Goal: Task Accomplishment & Management: Manage account settings

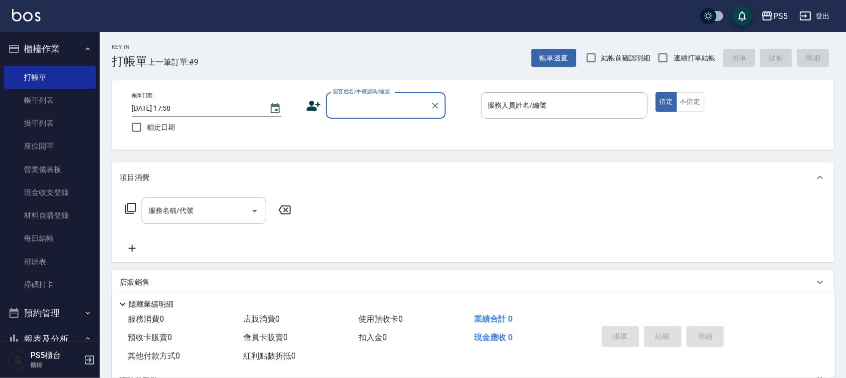
click at [347, 101] on input "顧客姓名/手機號碼/編號" at bounding box center [379, 105] width 96 height 17
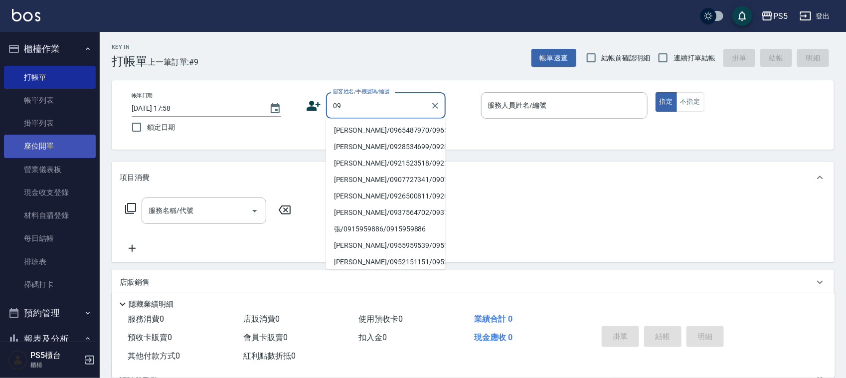
type input "09"
click at [62, 91] on link "帳單列表" at bounding box center [50, 100] width 92 height 23
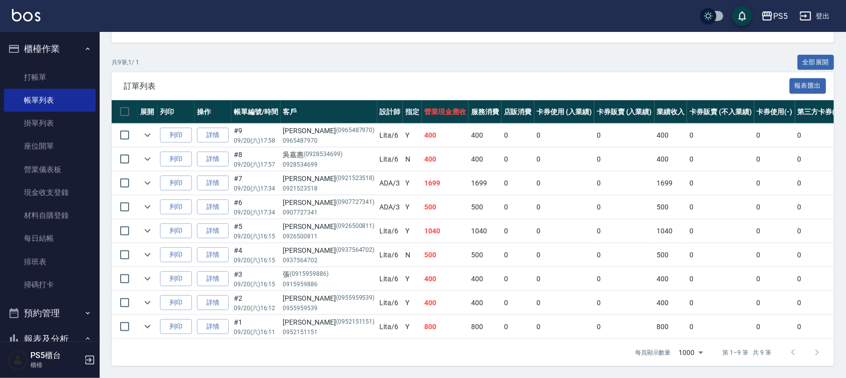
scroll to position [188, 0]
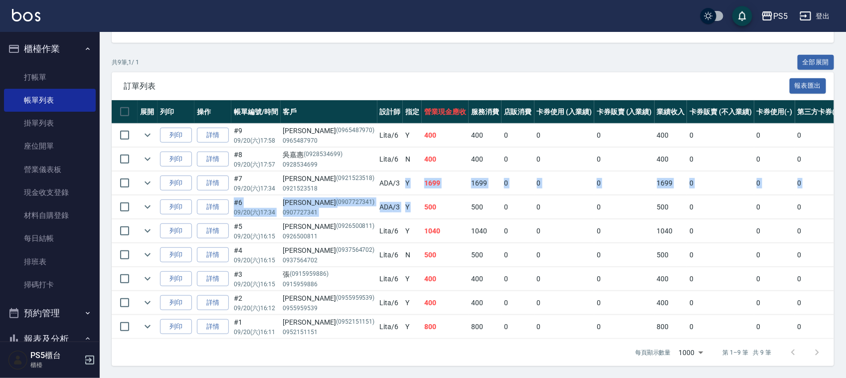
drag, startPoint x: 372, startPoint y: 170, endPoint x: 390, endPoint y: 200, distance: 35.2
click at [390, 200] on tbody "列印 詳情 #9 09/20 (六) 17:58 何明 (0965487970) 0965487970 Lita /6 Y 400 400 0 0 0 400…" at bounding box center [551, 231] width 878 height 215
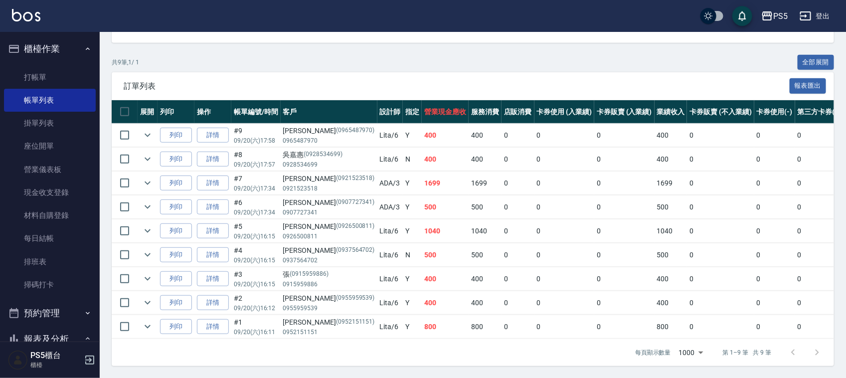
click at [367, 55] on div "共 9 筆, 1 / 1 全部展開" at bounding box center [473, 62] width 723 height 15
click at [55, 70] on link "打帳單" at bounding box center [50, 77] width 92 height 23
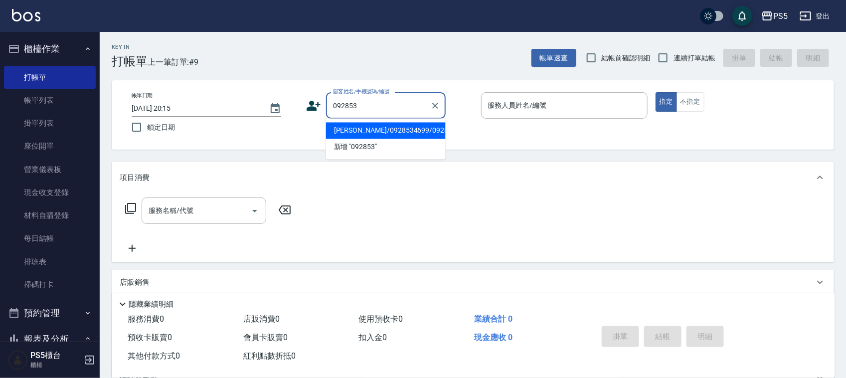
click at [375, 137] on li "吳嘉惠/0928534699/0928534699" at bounding box center [386, 131] width 120 height 16
type input "吳嘉惠/0928534699/0928534699"
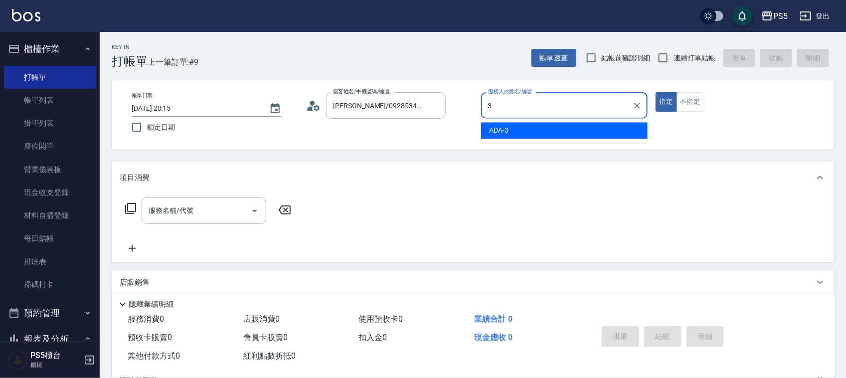
type input "ADA-3"
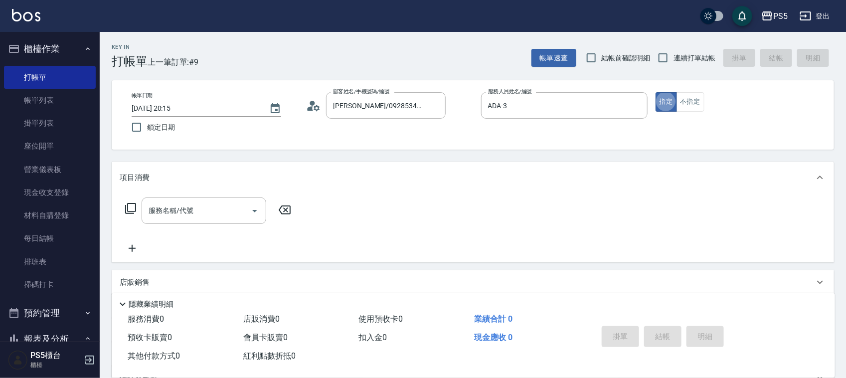
type button "true"
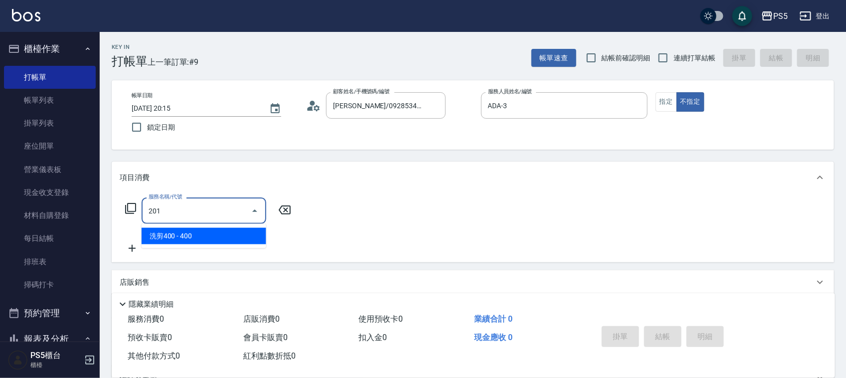
type input "洗剪400(201)"
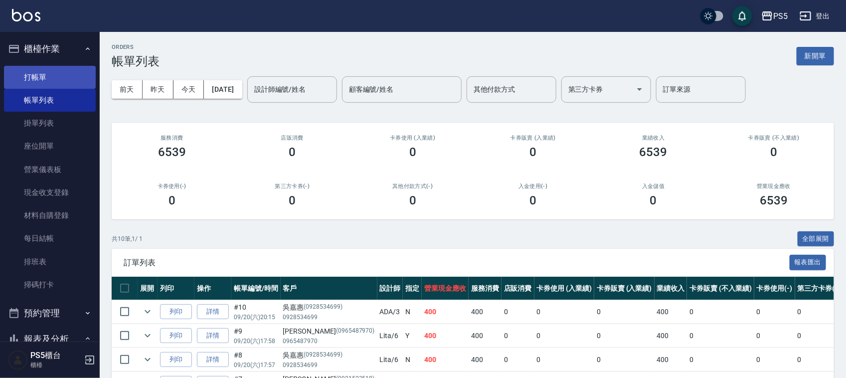
click at [40, 75] on link "打帳單" at bounding box center [50, 77] width 92 height 23
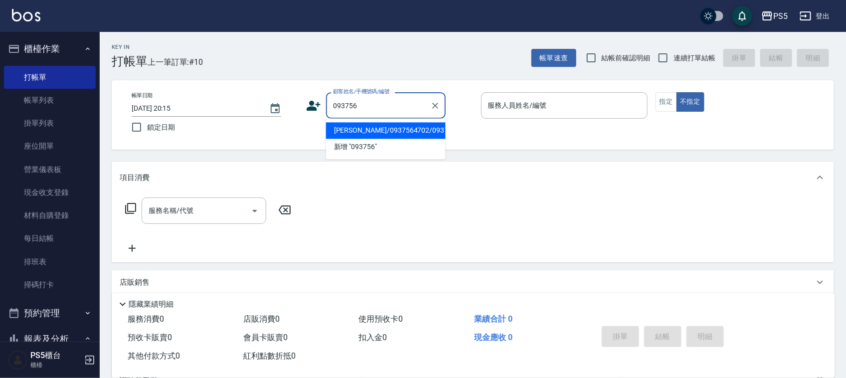
click at [363, 123] on li "許尚綸/0937564702/0937564702" at bounding box center [386, 131] width 120 height 16
type input "許尚綸/0937564702/0937564702"
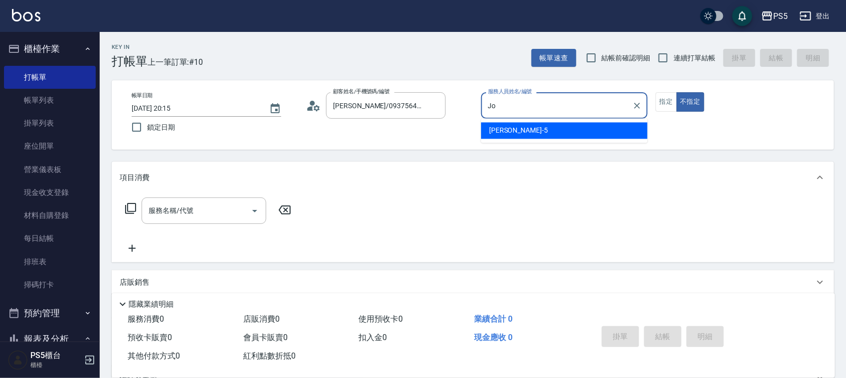
type input "J"
type input "ADA-3"
type button "false"
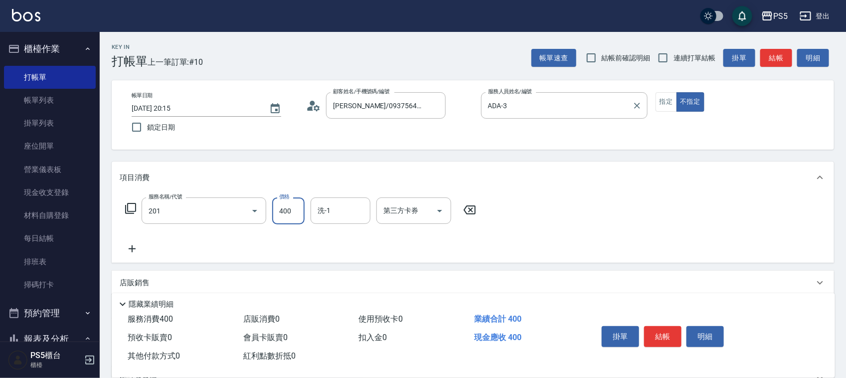
type input "洗剪400(201)"
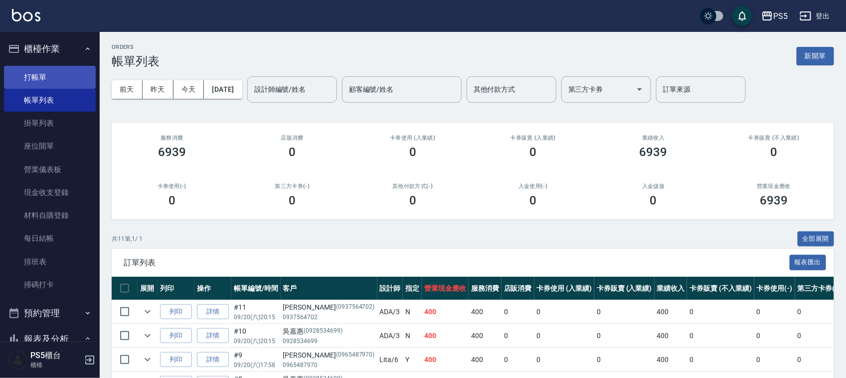
click at [50, 66] on link "打帳單" at bounding box center [50, 77] width 92 height 23
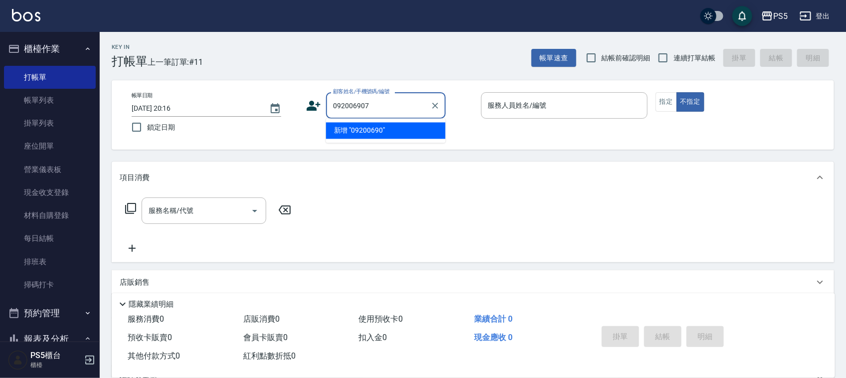
type input "0920069078"
drag, startPoint x: 361, startPoint y: 103, endPoint x: 228, endPoint y: 103, distance: 132.2
click at [228, 103] on div "帳單日期 2025/09/20 20:16 鎖定日期 顧客姓名/手機號碼/編號 0920069078 顧客姓名/手機號碼/編號 服務人員姓名/編號 服務人員姓…" at bounding box center [473, 114] width 699 height 45
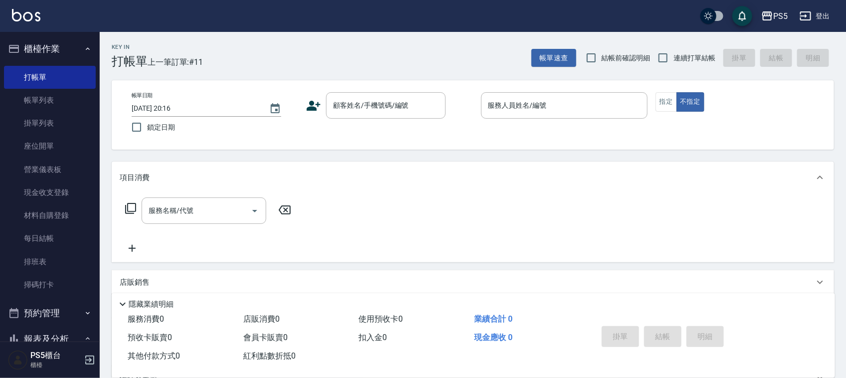
click at [318, 105] on icon at bounding box center [313, 105] width 15 height 15
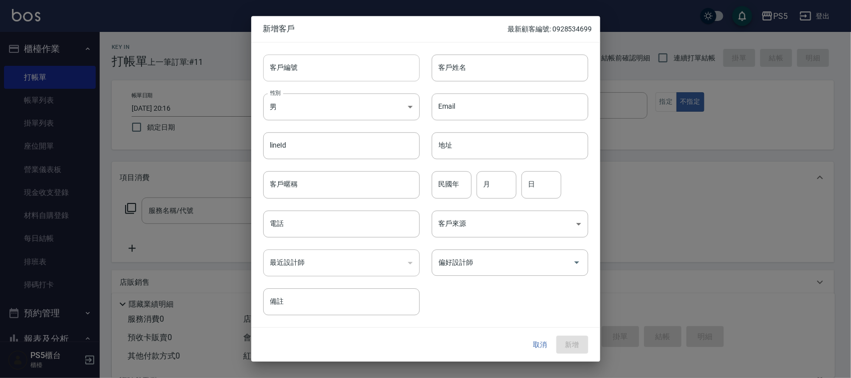
drag, startPoint x: 318, startPoint y: 105, endPoint x: 314, endPoint y: 77, distance: 28.2
click at [314, 77] on input "客戶編號" at bounding box center [341, 67] width 157 height 27
paste input "0920069078"
type input "0920069078"
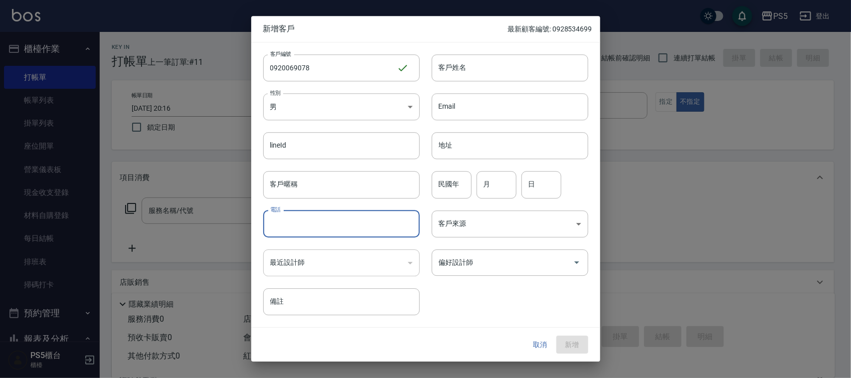
paste input "0920069078"
type input "0920069078"
click at [316, 103] on body "PS5 登出 櫃檯作業 打帳單 帳單列表 掛單列表 座位開單 營業儀表板 現金收支登錄 材料自購登錄 每日結帳 排班表 掃碼打卡 預約管理 預約管理 單日預約…" at bounding box center [425, 242] width 851 height 485
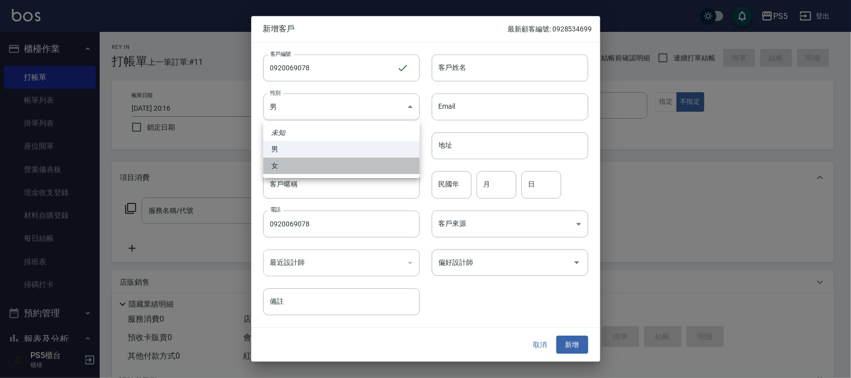
click at [305, 160] on li "女" at bounding box center [341, 166] width 157 height 16
type input "FEMALE"
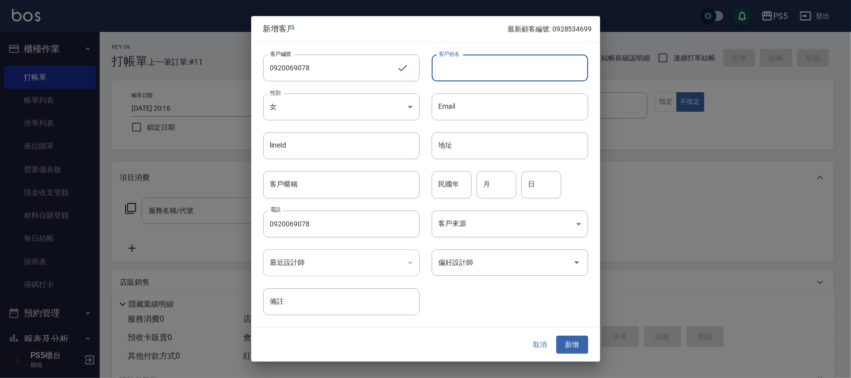
click at [494, 58] on input "客戶姓名" at bounding box center [510, 67] width 157 height 27
type input "梁永綺"
click at [500, 195] on input "月" at bounding box center [497, 185] width 40 height 27
type input "6"
type input "2"
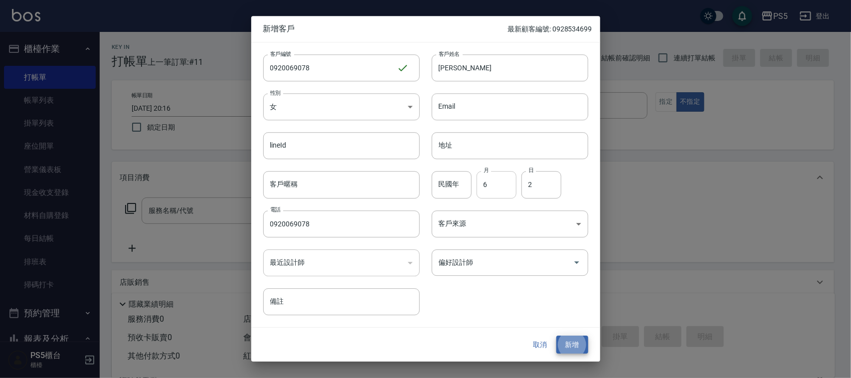
click at [557, 336] on button "新增" at bounding box center [573, 345] width 32 height 18
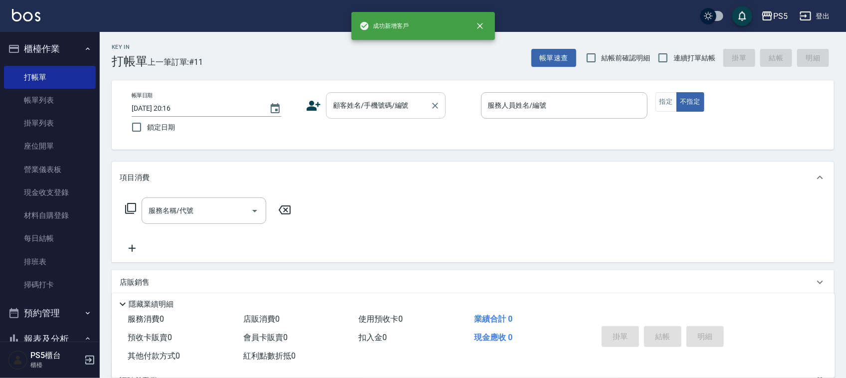
click at [378, 95] on div "顧客姓名/手機號碼/編號" at bounding box center [386, 105] width 120 height 26
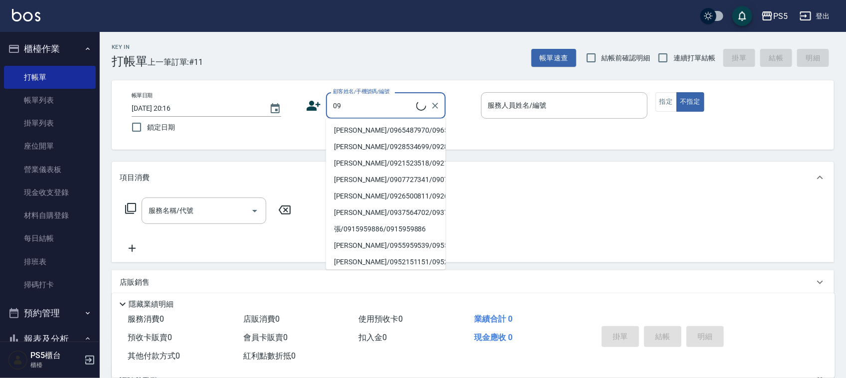
type input "梁永綺/0920069078/0920069078"
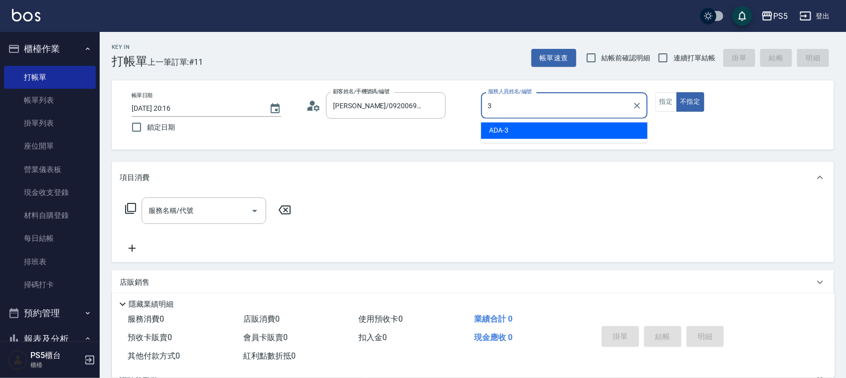
type input "ADA-3"
type button "false"
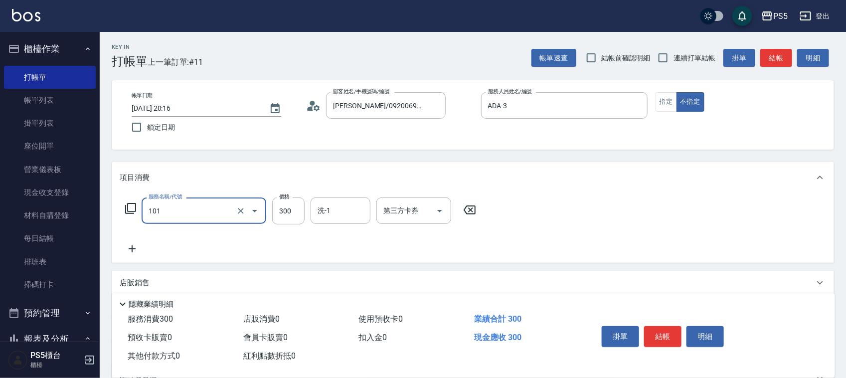
type input "洗髮(101)"
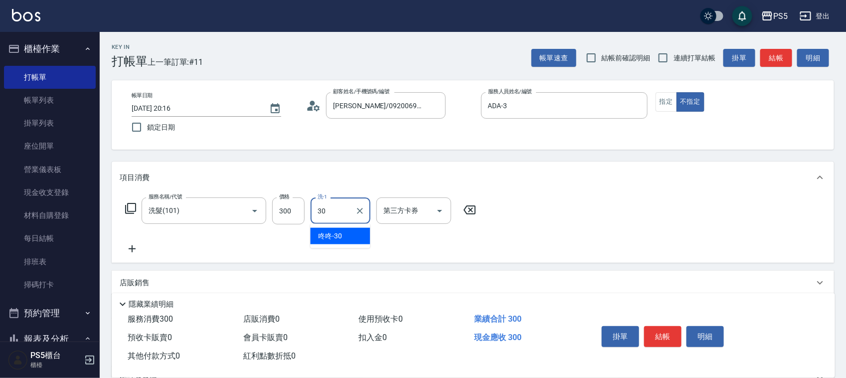
type input "咚咚-30"
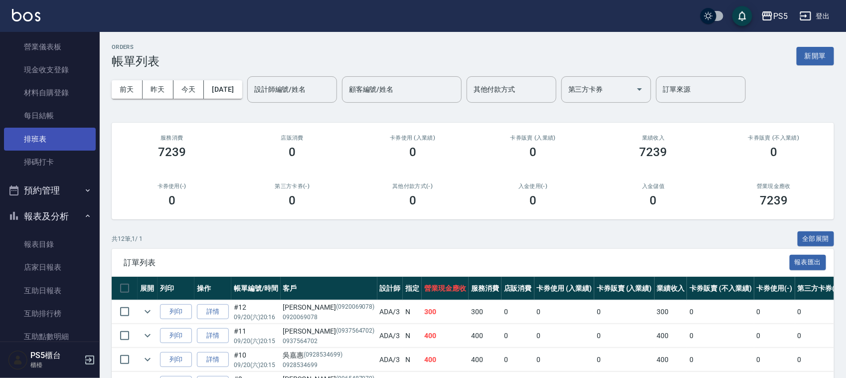
scroll to position [187, 0]
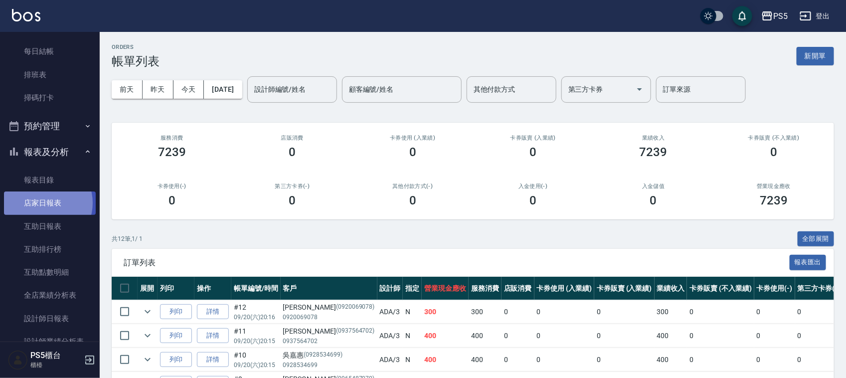
click at [42, 203] on link "店家日報表" at bounding box center [50, 203] width 92 height 23
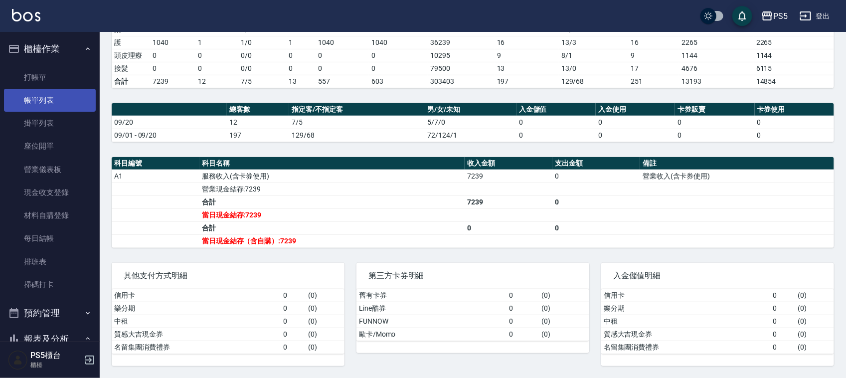
click at [54, 105] on link "帳單列表" at bounding box center [50, 100] width 92 height 23
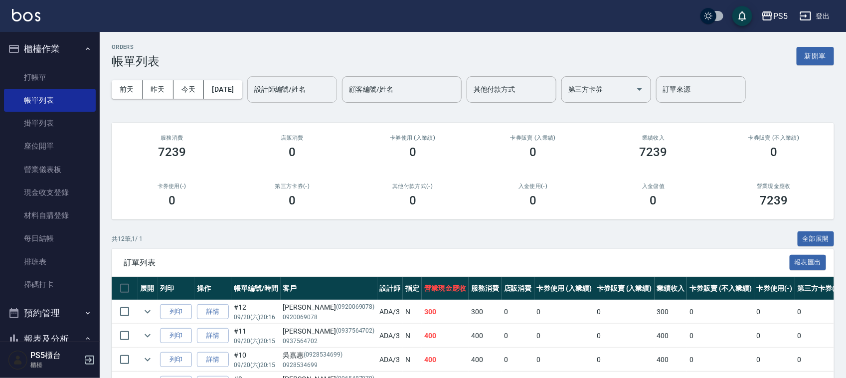
click at [337, 96] on div "設計師編號/姓名" at bounding box center [292, 89] width 90 height 26
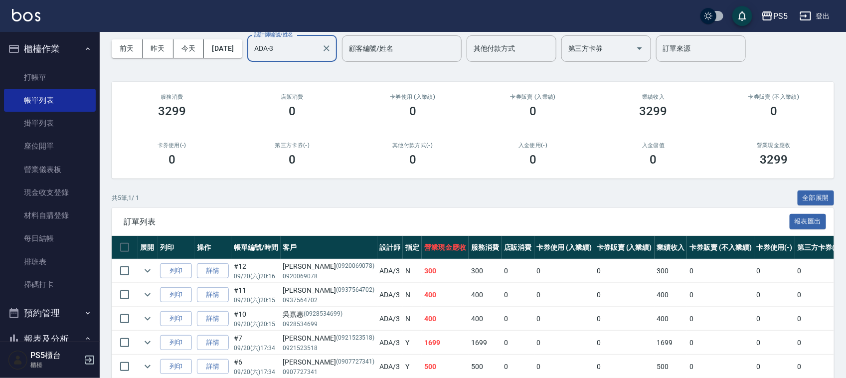
scroll to position [91, 0]
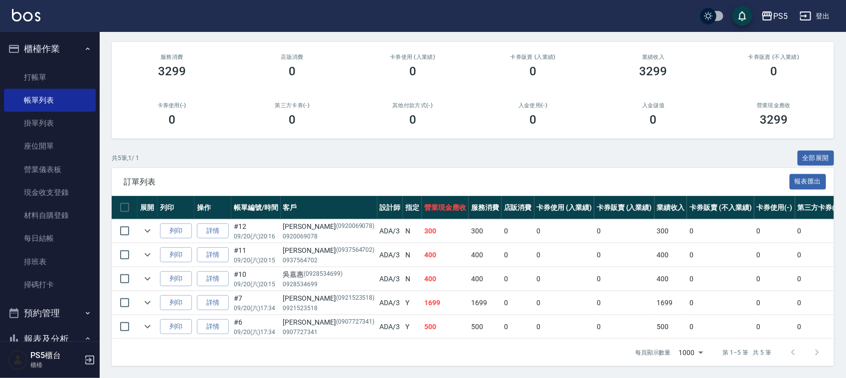
type input "ADA-3"
click at [422, 295] on td "1699" at bounding box center [445, 302] width 47 height 23
click at [422, 317] on td "500" at bounding box center [445, 326] width 47 height 23
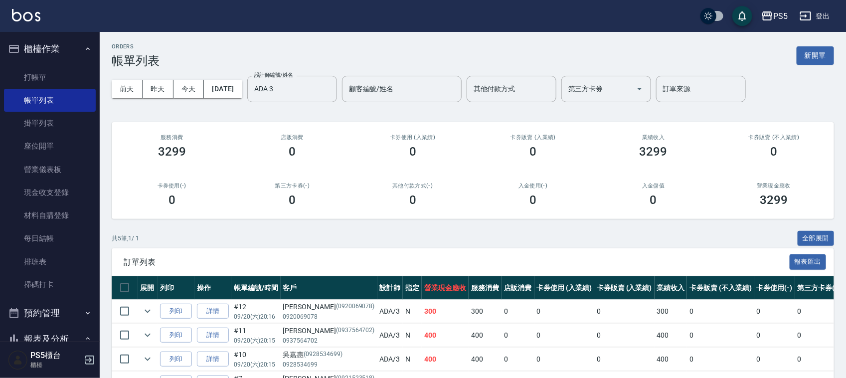
scroll to position [0, 0]
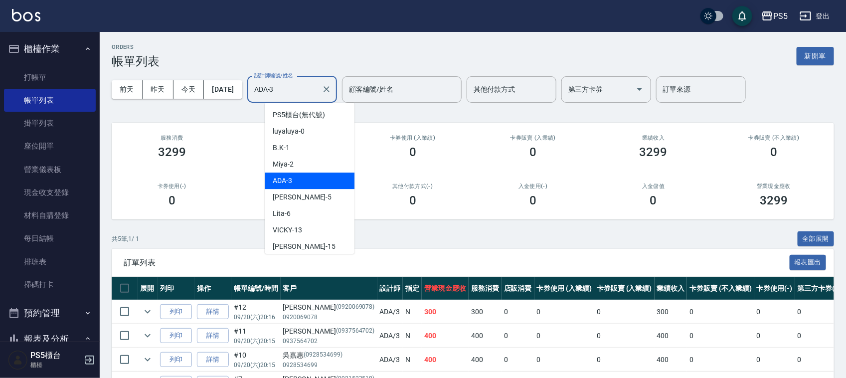
click at [304, 81] on input "ADA-3" at bounding box center [285, 89] width 66 height 17
click at [334, 92] on button "Clear" at bounding box center [327, 89] width 14 height 14
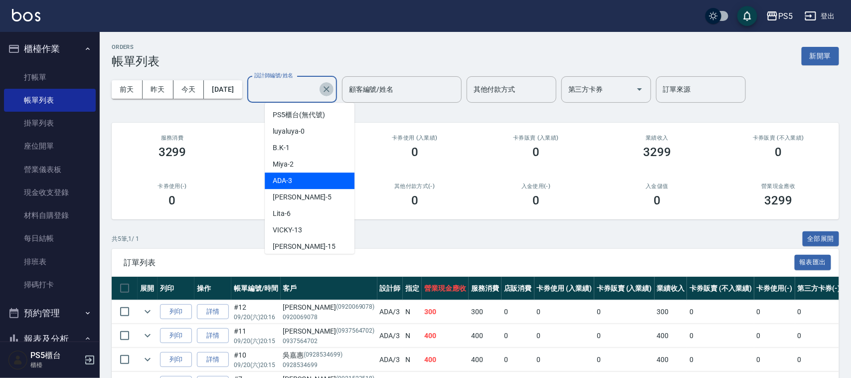
click at [318, 85] on input "設計師編號/姓名" at bounding box center [285, 89] width 66 height 17
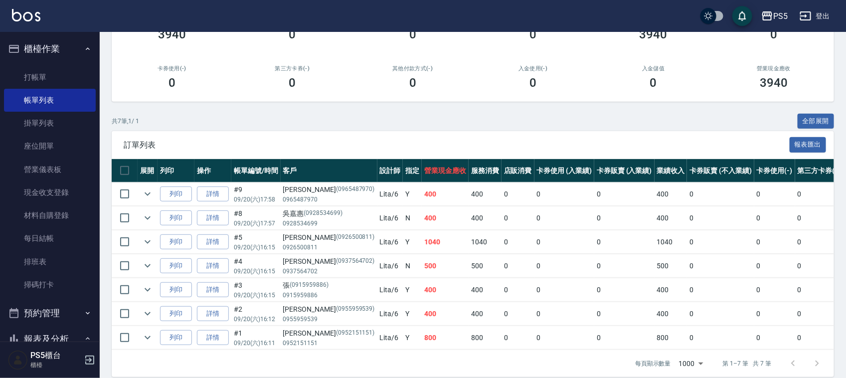
scroll to position [140, 0]
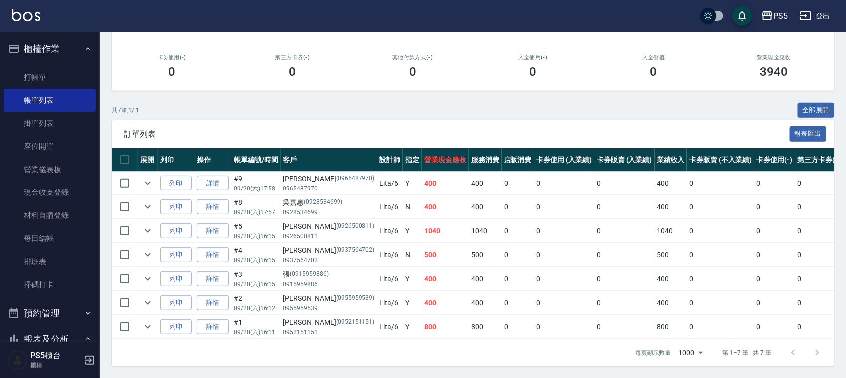
type input "Lita-6"
drag, startPoint x: 282, startPoint y: 262, endPoint x: 326, endPoint y: 267, distance: 43.7
click at [326, 267] on td "張 (0915959886) 0915959886" at bounding box center [329, 278] width 97 height 23
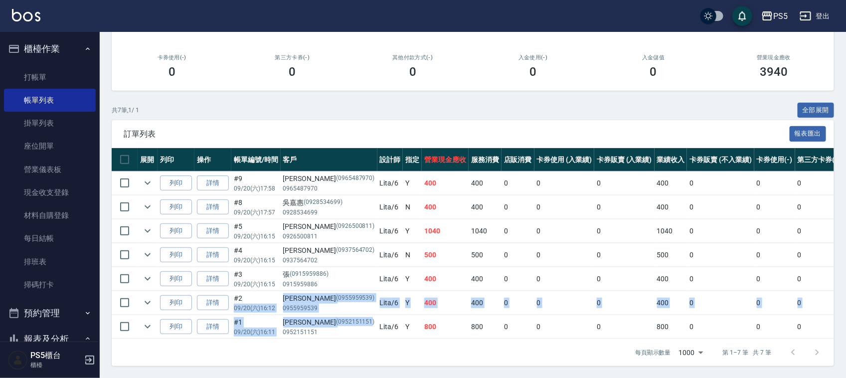
drag, startPoint x: 280, startPoint y: 291, endPoint x: 347, endPoint y: 345, distance: 85.8
click at [340, 316] on tbody "列印 詳情 #9 09/20 (六) 17:58 何明 (0965487970) 0965487970 Lita /6 Y 400 400 0 0 0 400…" at bounding box center [551, 256] width 878 height 168
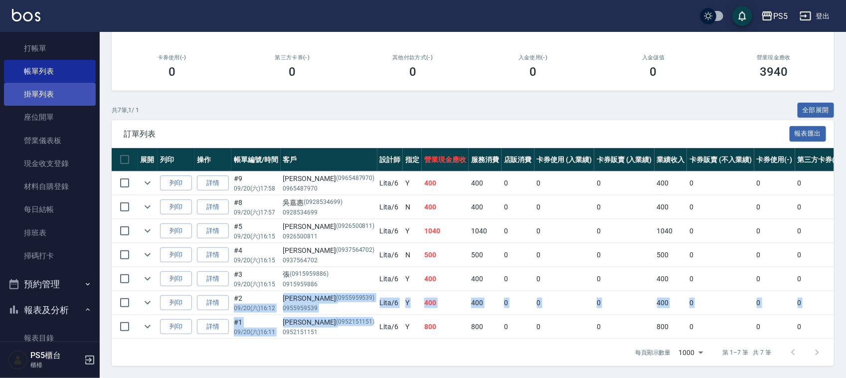
scroll to position [0, 0]
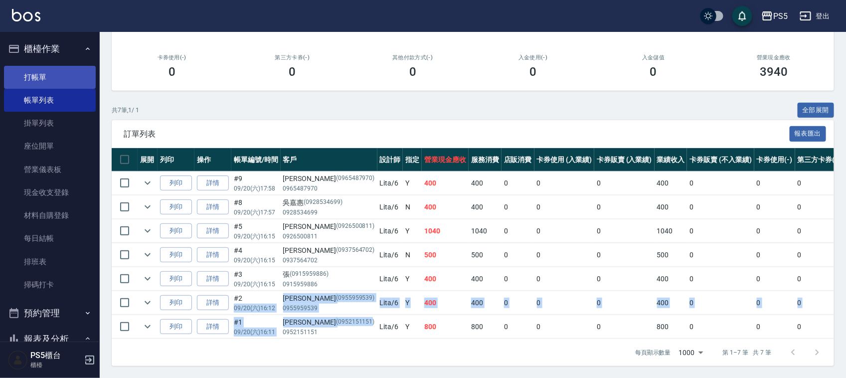
click at [60, 72] on link "打帳單" at bounding box center [50, 77] width 92 height 23
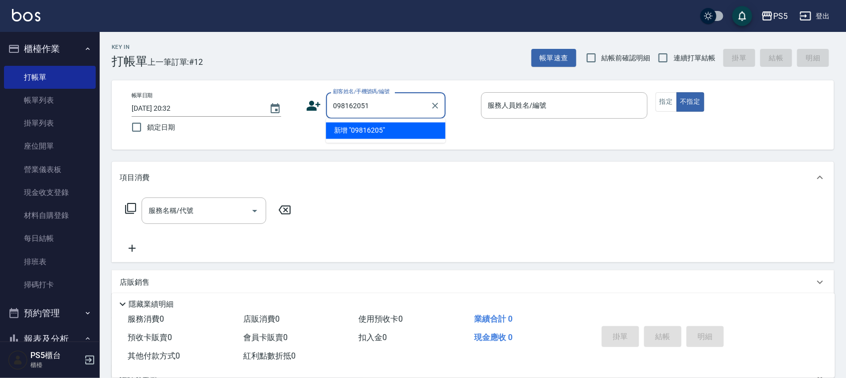
type input "0981620512"
drag, startPoint x: 385, startPoint y: 98, endPoint x: 308, endPoint y: 105, distance: 76.6
click at [307, 105] on div "顧客姓名/手機號碼/編號 0981620512 顧客姓名/手機號碼/編號" at bounding box center [389, 105] width 167 height 26
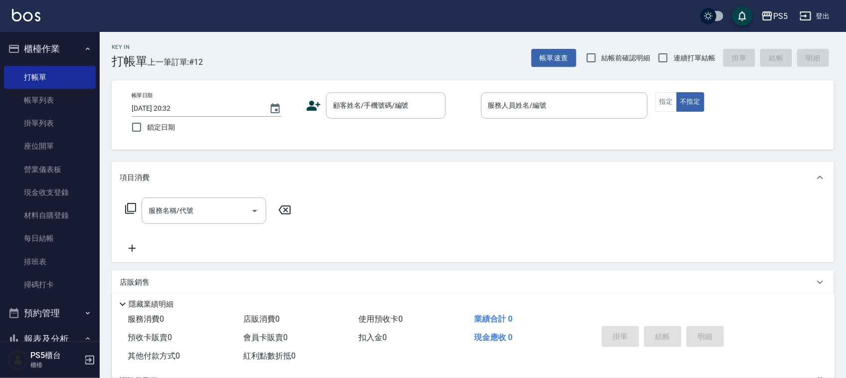
click at [317, 105] on icon at bounding box center [313, 105] width 15 height 15
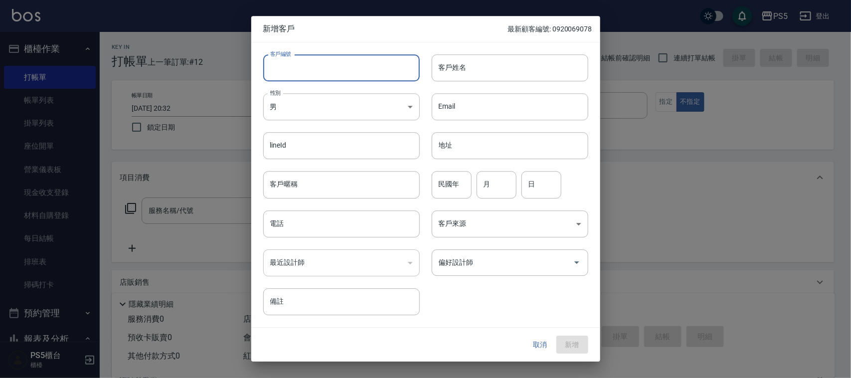
click at [320, 60] on input "客戶編號" at bounding box center [341, 67] width 157 height 27
paste input "0981620512"
type input "0981620512"
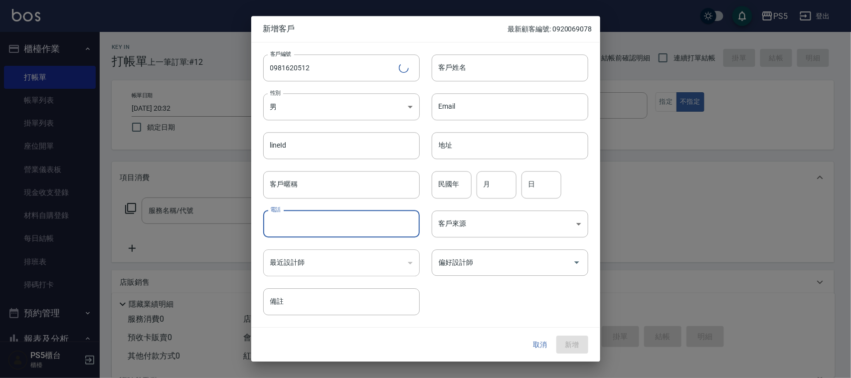
click at [322, 225] on input "電話" at bounding box center [341, 224] width 157 height 27
paste input "0981620512"
type input "0981620512"
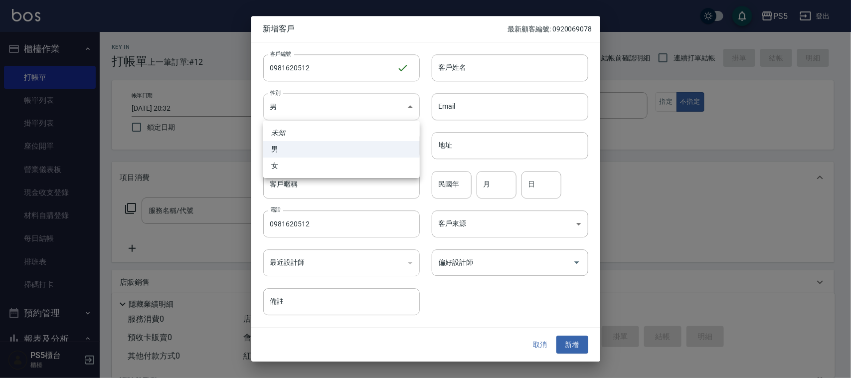
click at [343, 106] on body "PS5 登出 櫃檯作業 打帳單 帳單列表 掛單列表 座位開單 營業儀表板 現金收支登錄 材料自購登錄 每日結帳 排班表 掃碼打卡 預約管理 預約管理 單日預約…" at bounding box center [425, 242] width 851 height 485
click at [313, 160] on li "女" at bounding box center [341, 166] width 157 height 16
type input "FEMALE"
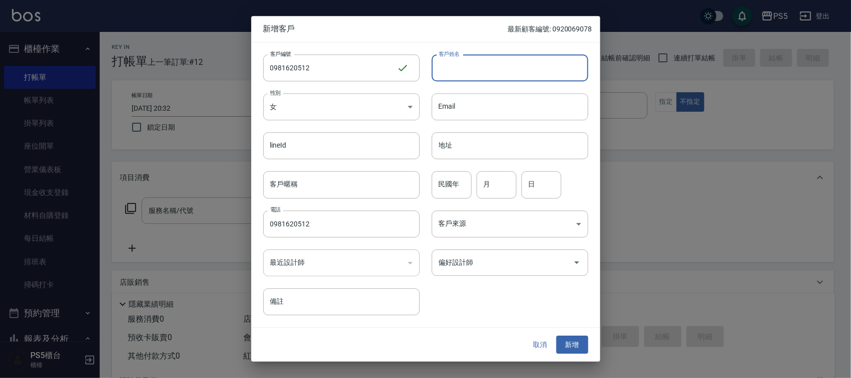
click at [470, 70] on input "客戶姓名" at bounding box center [510, 67] width 157 height 27
type input "周"
click at [484, 183] on input "月" at bounding box center [497, 185] width 40 height 27
type input "8"
type input "29"
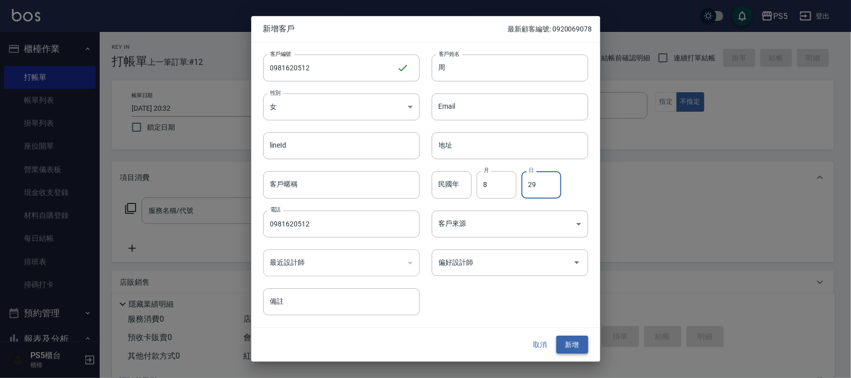
click at [575, 343] on button "新增" at bounding box center [573, 345] width 32 height 18
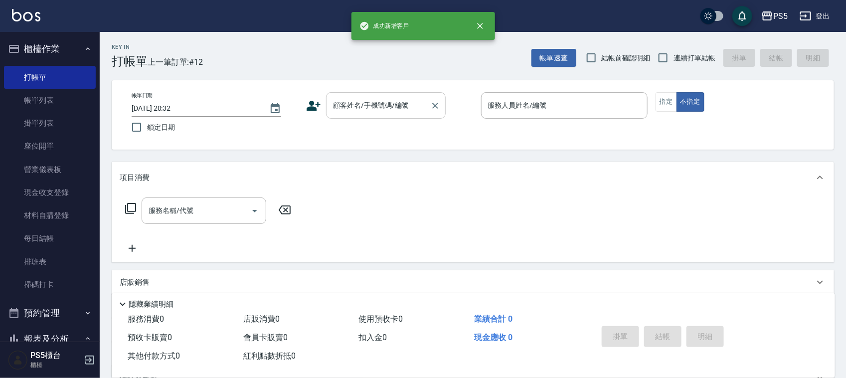
click at [380, 110] on input "顧客姓名/手機號碼/編號" at bounding box center [379, 105] width 96 height 17
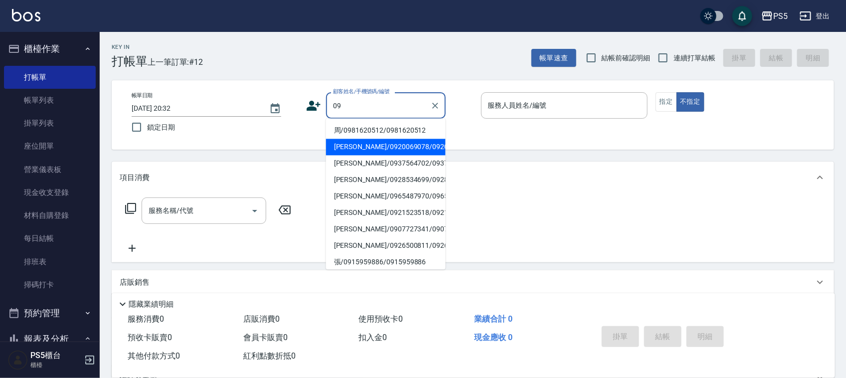
click at [366, 125] on li "周/0981620512/0981620512" at bounding box center [386, 131] width 120 height 16
type input "周/0981620512/0981620512"
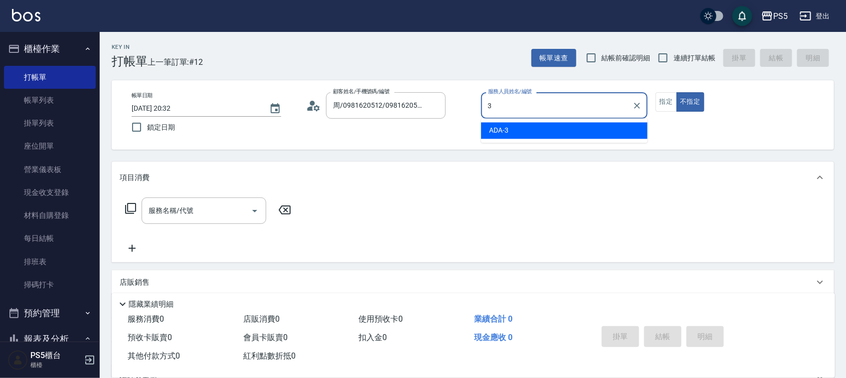
type input "ADA-3"
type button "false"
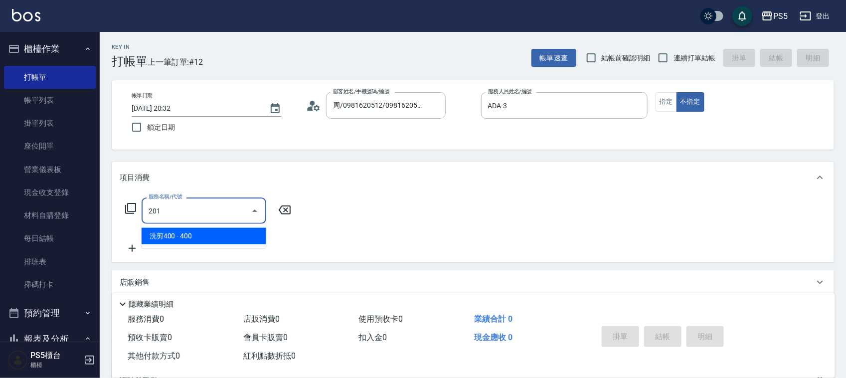
type input "洗剪400(201)"
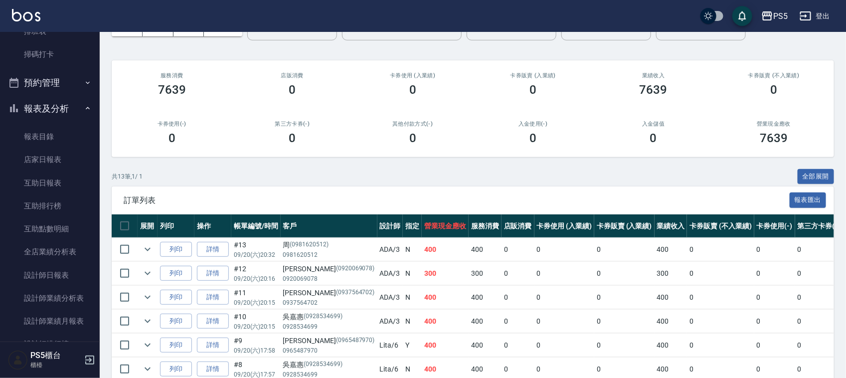
scroll to position [249, 0]
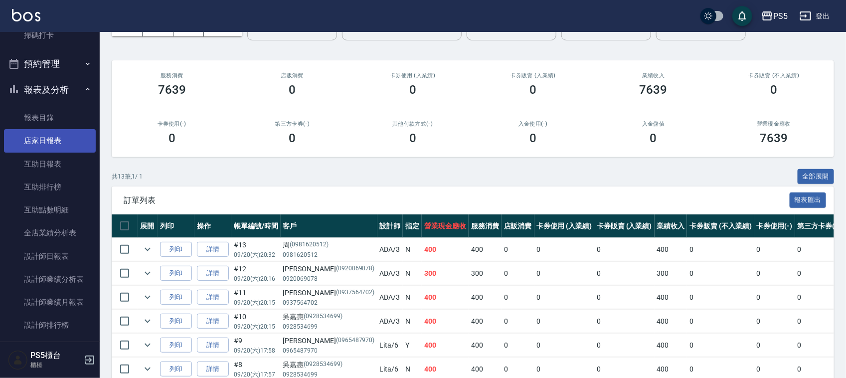
click at [48, 129] on link "店家日報表" at bounding box center [50, 140] width 92 height 23
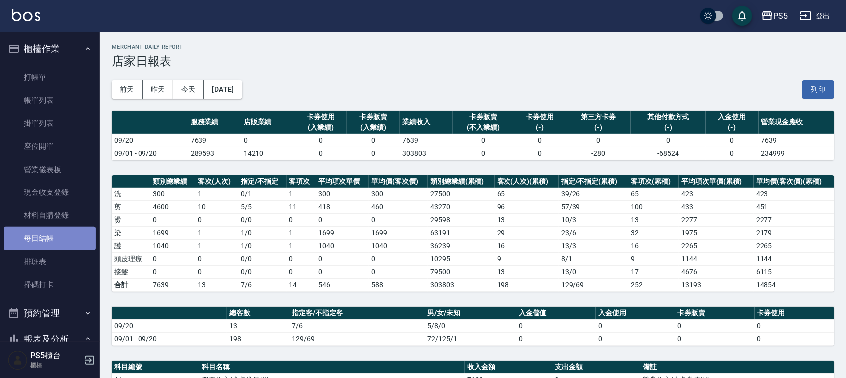
click at [60, 238] on link "每日結帳" at bounding box center [50, 238] width 92 height 23
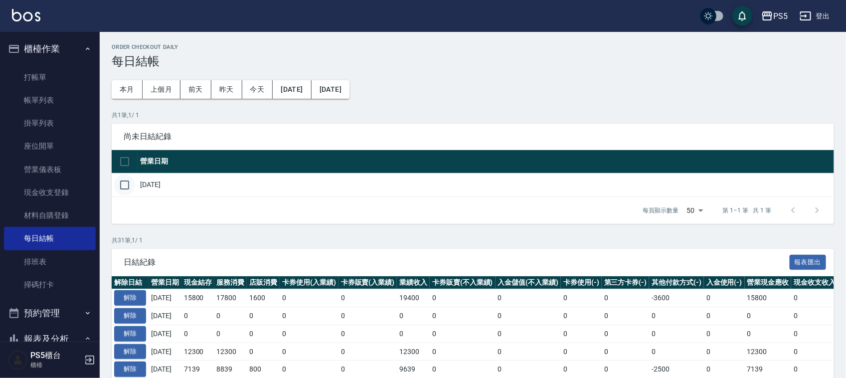
click at [121, 179] on input "checkbox" at bounding box center [124, 185] width 21 height 21
checkbox input "true"
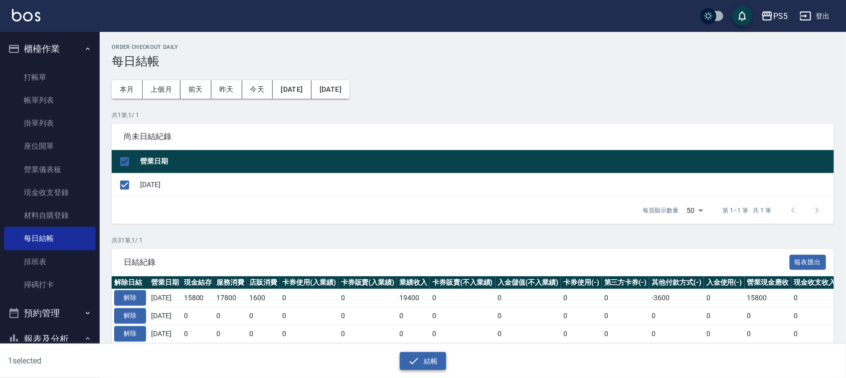
click at [414, 355] on icon "button" at bounding box center [414, 361] width 12 height 12
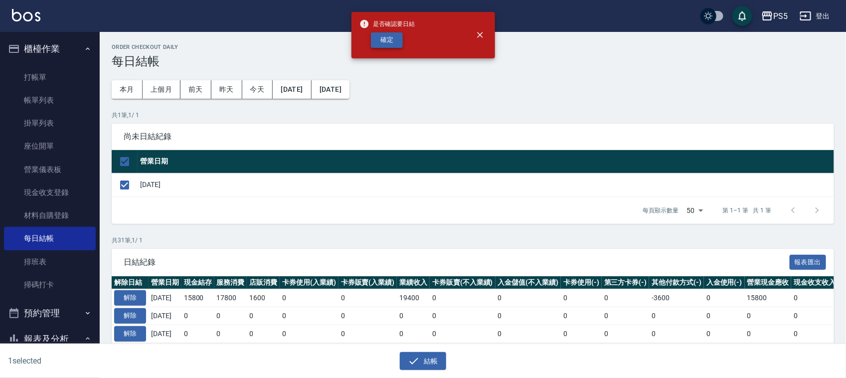
click at [392, 44] on button "確定" at bounding box center [387, 39] width 32 height 15
checkbox input "false"
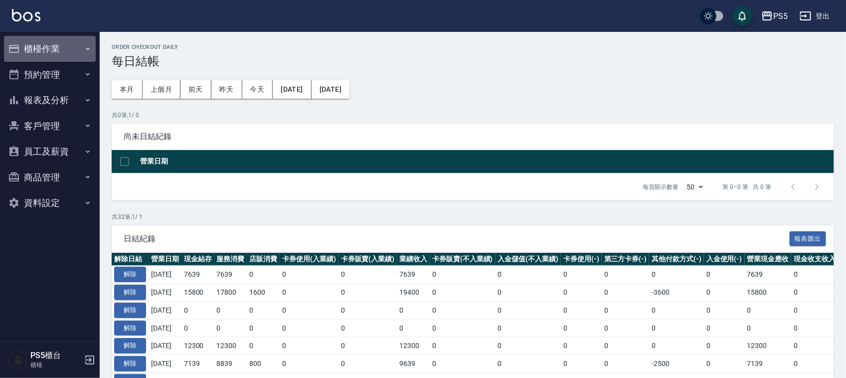
click at [59, 44] on button "櫃檯作業" at bounding box center [50, 49] width 92 height 26
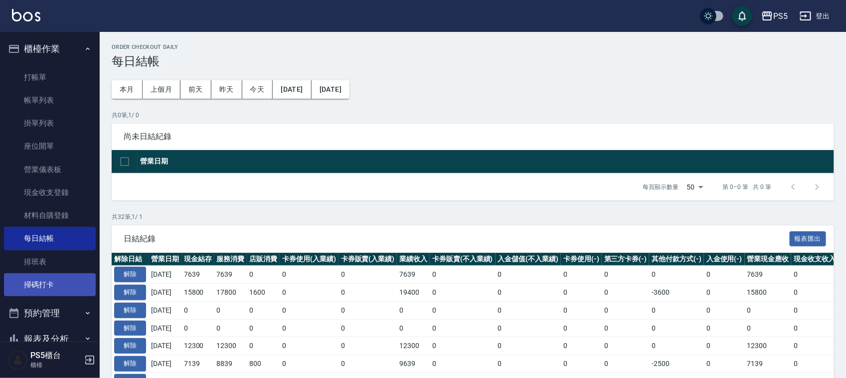
click at [46, 278] on link "掃碼打卡" at bounding box center [50, 284] width 92 height 23
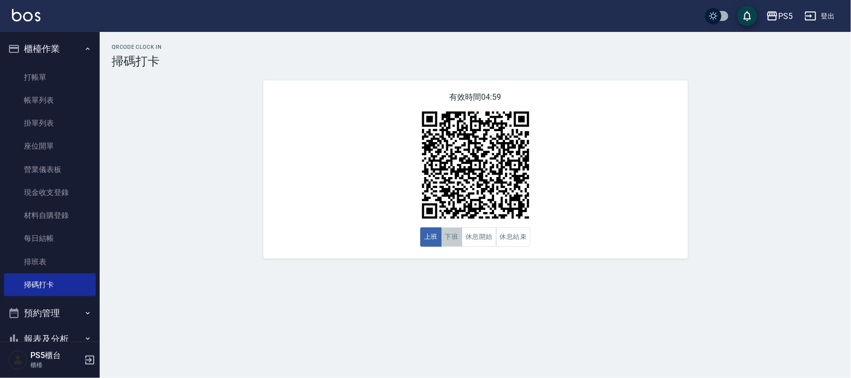
click at [446, 238] on button "下班" at bounding box center [451, 236] width 21 height 19
